Goal: Check status: Check status

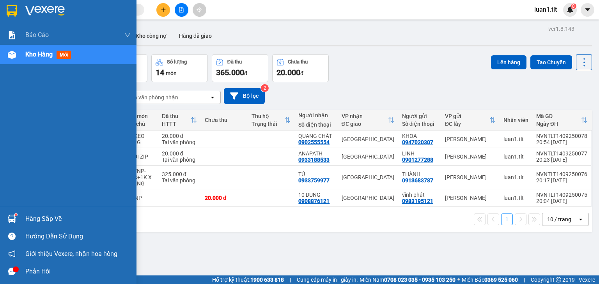
click at [55, 220] on div "Hàng sắp về" at bounding box center [77, 219] width 105 height 12
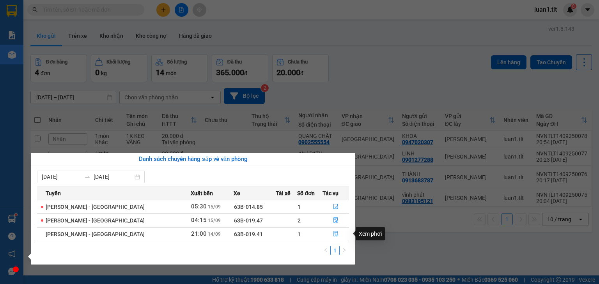
click at [336, 236] on button "button" at bounding box center [336, 234] width 26 height 12
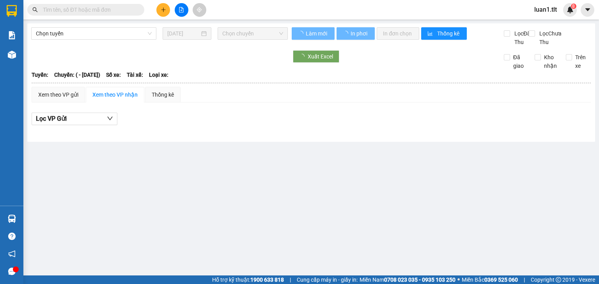
click at [373, 126] on div "Lọc VP Gửi" at bounding box center [311, 119] width 559 height 13
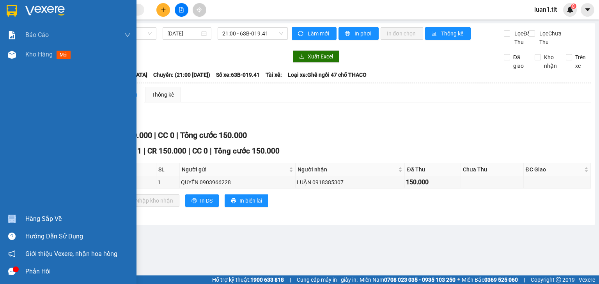
click at [50, 213] on div "Hàng sắp về" at bounding box center [68, 219] width 137 height 18
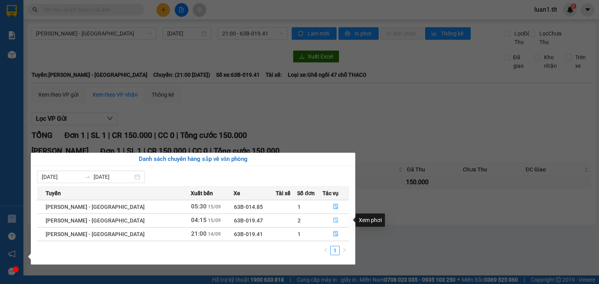
click at [333, 222] on icon "file-done" at bounding box center [335, 220] width 5 height 5
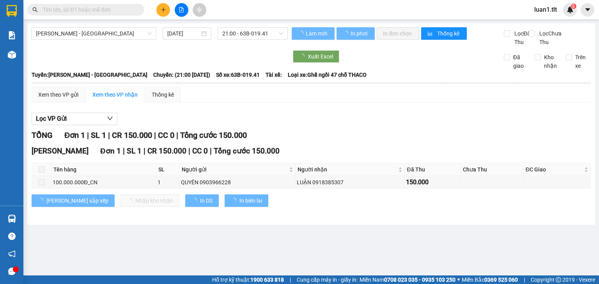
click at [366, 142] on div "TỔNG Đơn 1 | SL 1 | CR 150.000 | CC 0 | Tổng cước 150.000" at bounding box center [311, 136] width 559 height 12
type input "[DATE]"
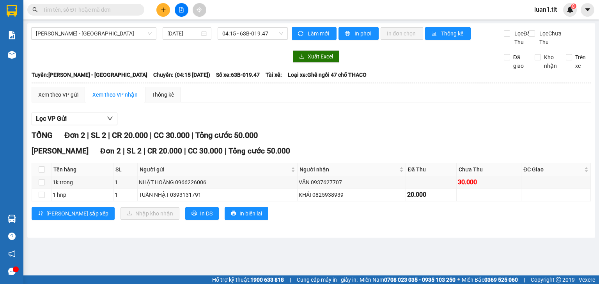
click at [366, 142] on div "TỔNG Đơn 2 | SL 2 | CR 20.000 | CC 30.000 | Tổng cước 50.000" at bounding box center [311, 136] width 559 height 12
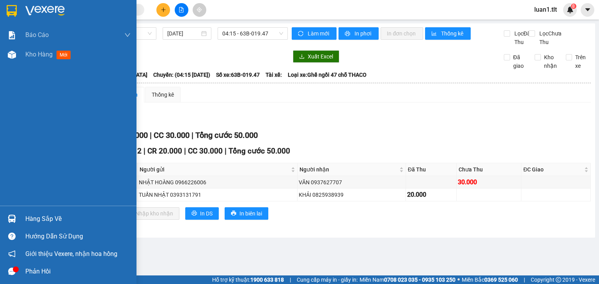
click at [43, 210] on div "Hàng sắp về" at bounding box center [68, 219] width 137 height 18
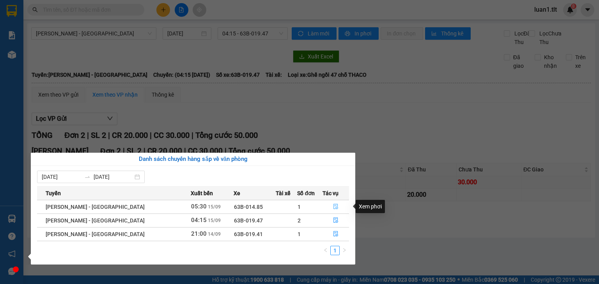
click at [337, 210] on button "button" at bounding box center [336, 207] width 26 height 12
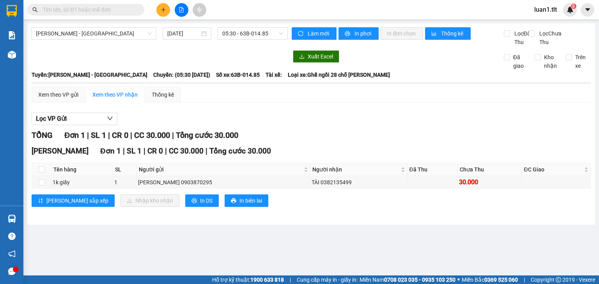
click at [348, 134] on div "Lọc VP Gửi TỔNG Đơn 1 | SL 1 | CR 0 | CC 30.000 | Tổng cước 30.000 [PERSON_NAM…" at bounding box center [311, 163] width 559 height 108
